Goal: Check status: Check status

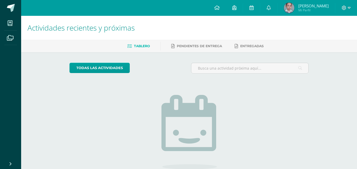
click at [309, 13] on span "Oscar René Mi Perfil" at bounding box center [306, 8] width 47 height 11
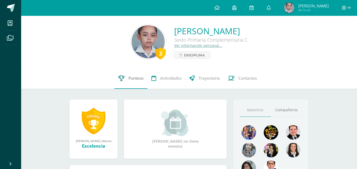
click at [136, 81] on link "Punteos" at bounding box center [130, 78] width 33 height 21
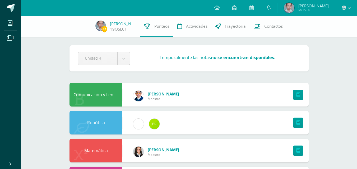
scroll to position [340, 0]
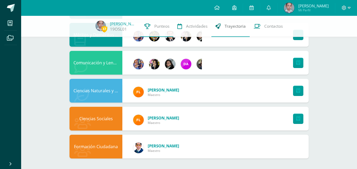
click at [223, 23] on link "Trayectoria" at bounding box center [230, 26] width 38 height 21
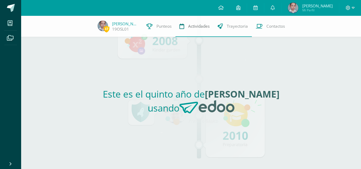
click at [186, 31] on link "Actividades" at bounding box center [194, 26] width 38 height 21
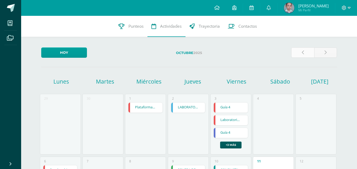
click at [298, 50] on link at bounding box center [302, 53] width 23 height 10
